Goal: Find specific page/section: Find specific page/section

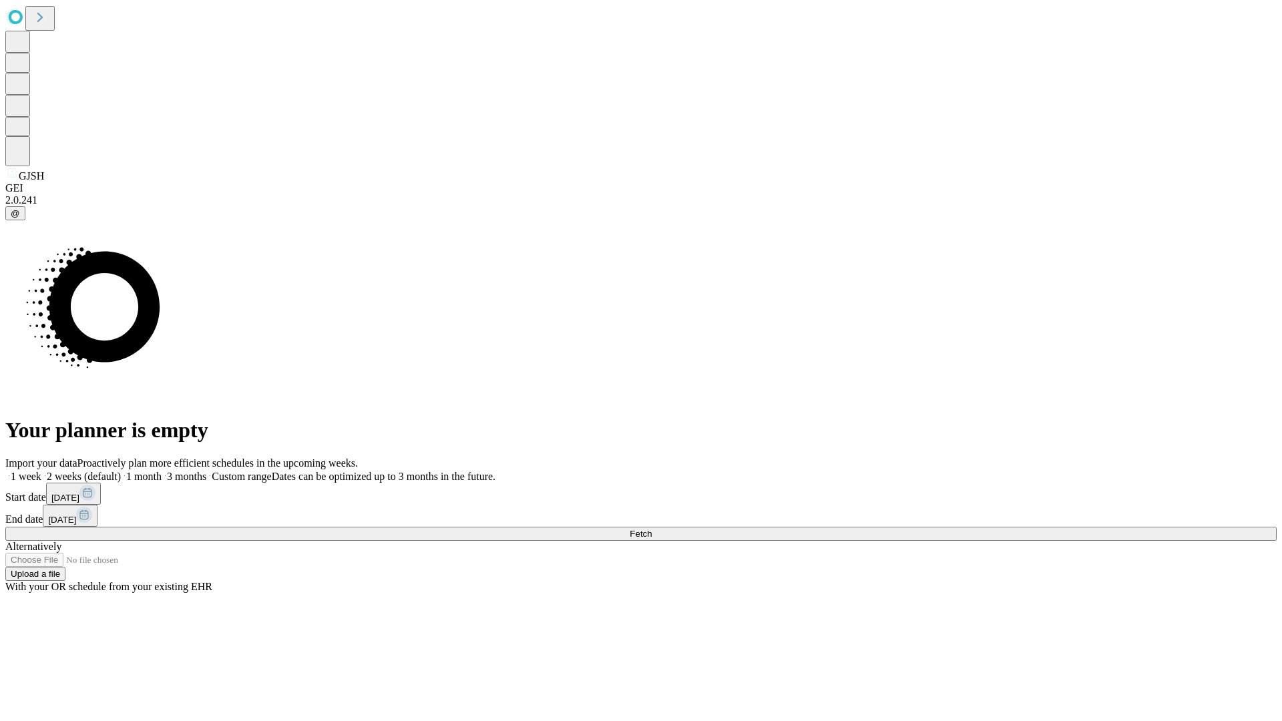
click at [652, 529] on span "Fetch" at bounding box center [641, 534] width 22 height 10
